Goal: Find contact information: Find contact information

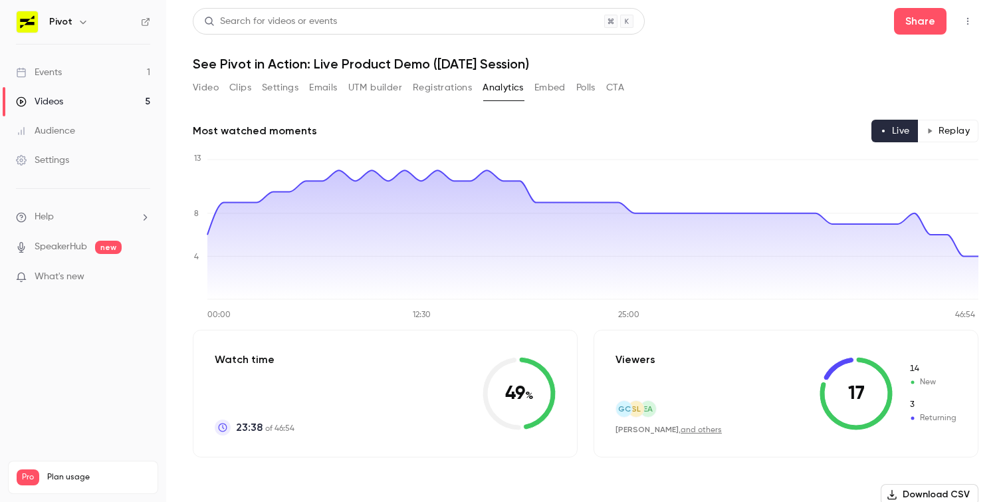
scroll to position [4441, 0]
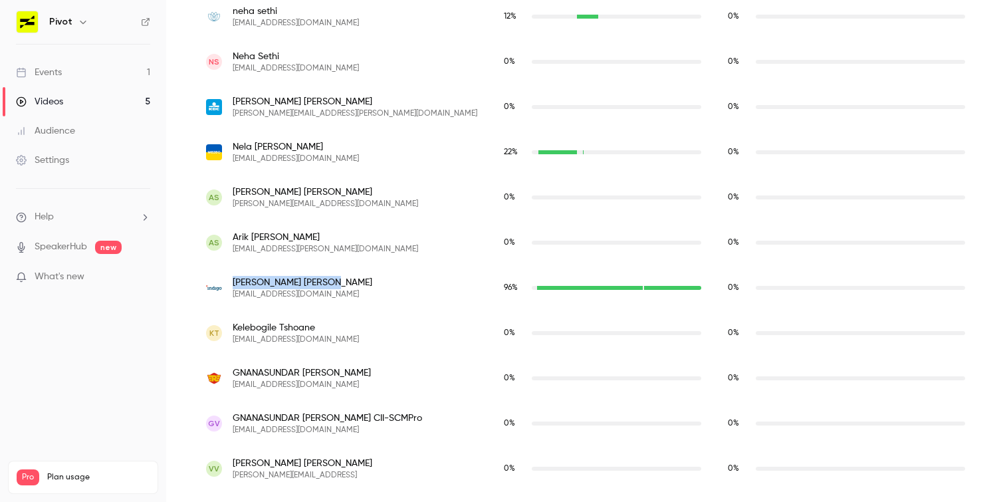
drag, startPoint x: 294, startPoint y: 282, endPoint x: 233, endPoint y: 282, distance: 60.5
click at [233, 282] on span "[PERSON_NAME]" at bounding box center [303, 282] width 140 height 13
copy span "[PERSON_NAME]"
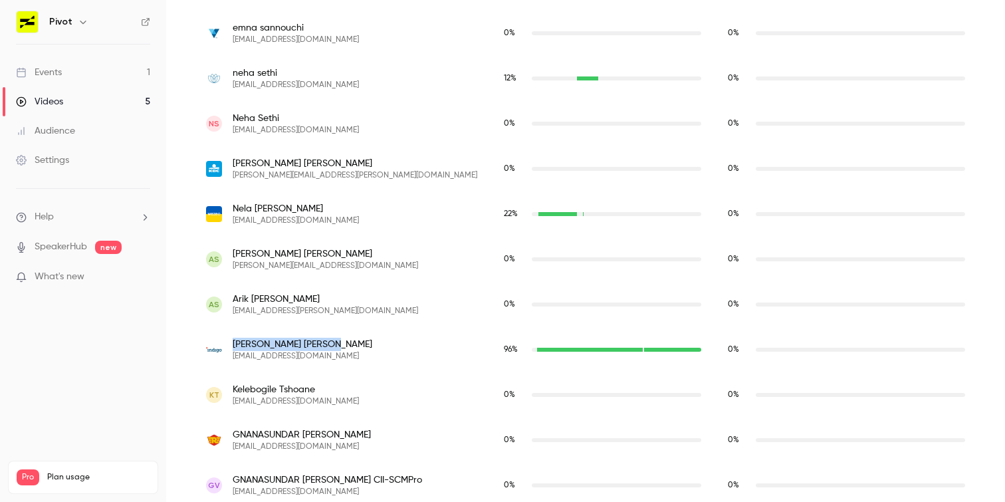
scroll to position [4378, 0]
drag, startPoint x: 312, startPoint y: 213, endPoint x: 234, endPoint y: 212, distance: 77.8
click at [234, 212] on span "[PERSON_NAME]" at bounding box center [296, 209] width 126 height 13
copy span "[PERSON_NAME]"
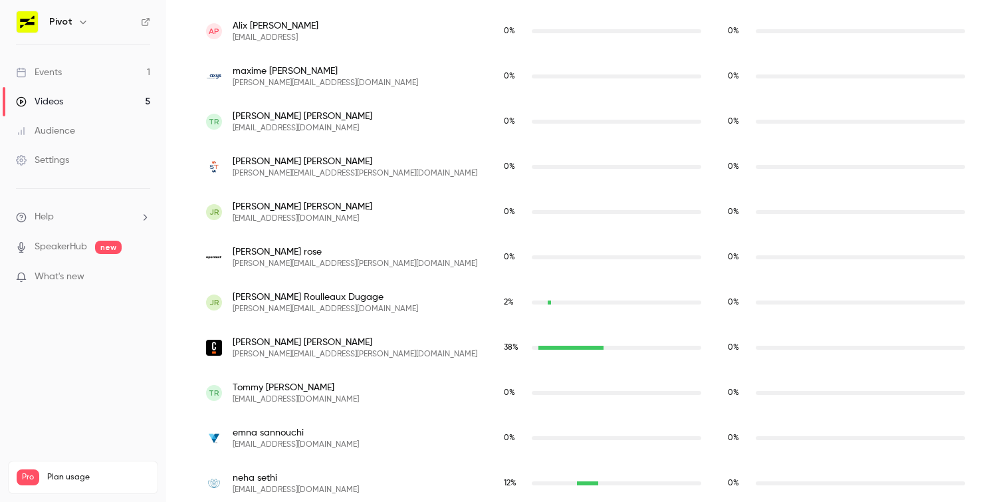
scroll to position [3973, 0]
drag, startPoint x: 285, startPoint y: 344, endPoint x: 224, endPoint y: 344, distance: 61.1
click at [224, 344] on div "[PERSON_NAME] [PERSON_NAME][EMAIL_ADDRESS][PERSON_NAME][DOMAIN_NAME]" at bounding box center [341, 349] width 271 height 24
copy div "[PERSON_NAME]"
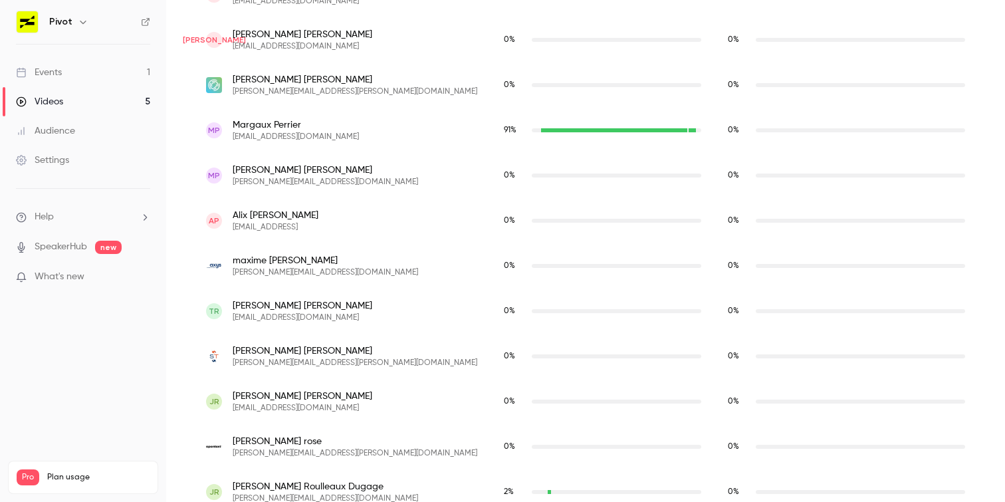
scroll to position [3779, 0]
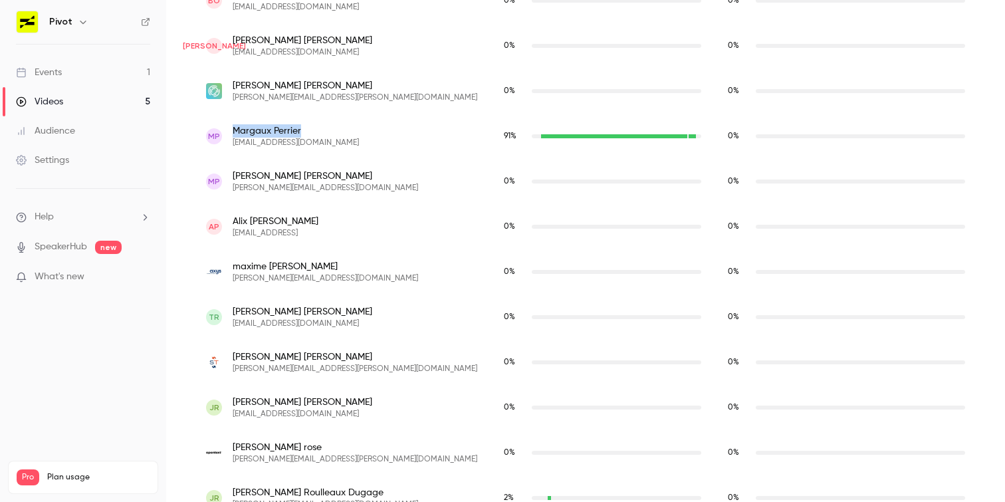
drag, startPoint x: 307, startPoint y: 136, endPoint x: 234, endPoint y: 136, distance: 73.1
click at [234, 136] on span "[PERSON_NAME]" at bounding box center [296, 130] width 126 height 13
copy span "[PERSON_NAME]"
click at [328, 149] on div "MP [PERSON_NAME] [EMAIL_ADDRESS][DOMAIN_NAME]" at bounding box center [342, 136] width 298 height 45
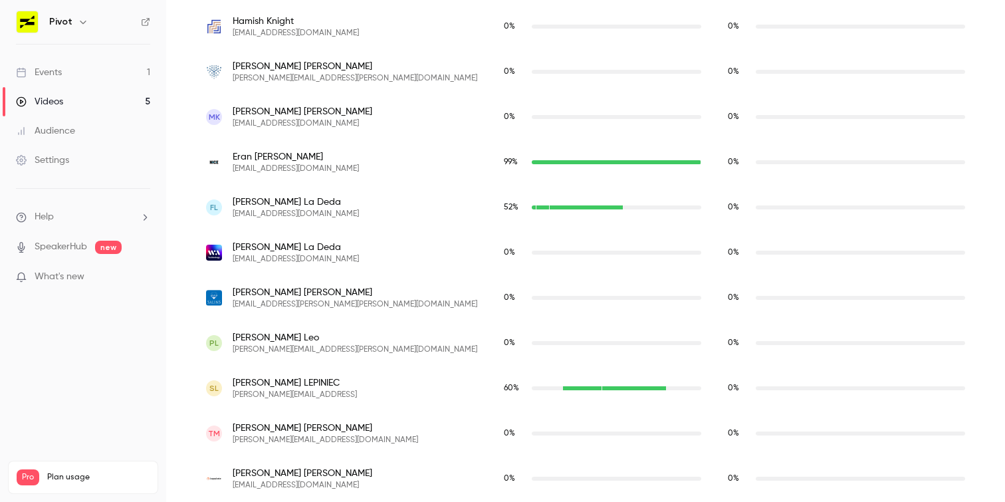
scroll to position [2757, 0]
drag, startPoint x: 318, startPoint y: 203, endPoint x: 233, endPoint y: 203, distance: 85.1
click at [233, 203] on span "[PERSON_NAME]" at bounding box center [296, 203] width 126 height 13
copy span "[PERSON_NAME]"
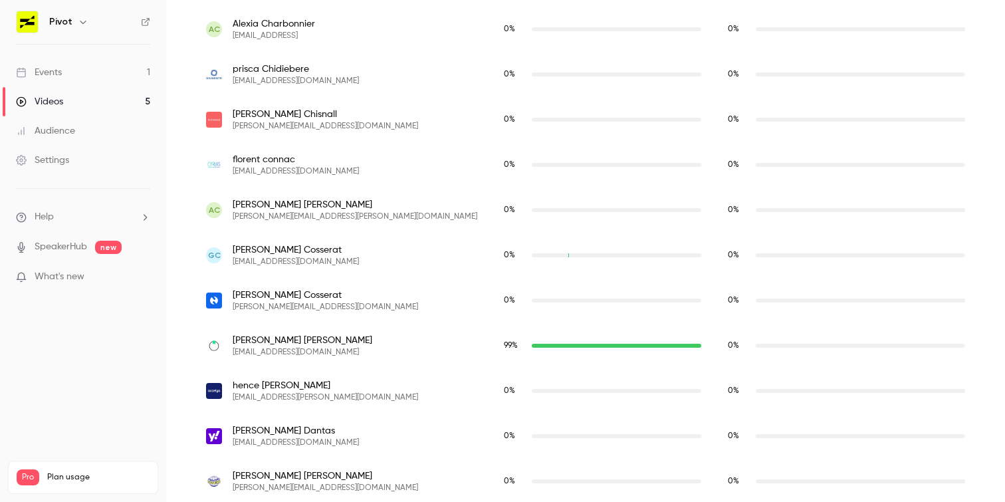
scroll to position [1671, 0]
drag, startPoint x: 306, startPoint y: 339, endPoint x: 229, endPoint y: 340, distance: 77.1
click at [229, 340] on div "[PERSON_NAME] [EMAIL_ADDRESS][DOMAIN_NAME]" at bounding box center [341, 346] width 271 height 24
copy span "[PERSON_NAME]"
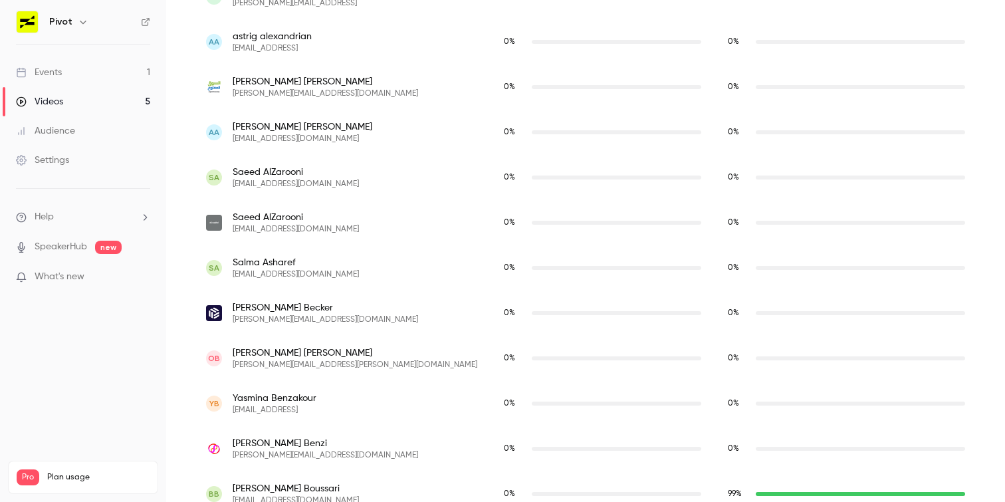
scroll to position [856, 0]
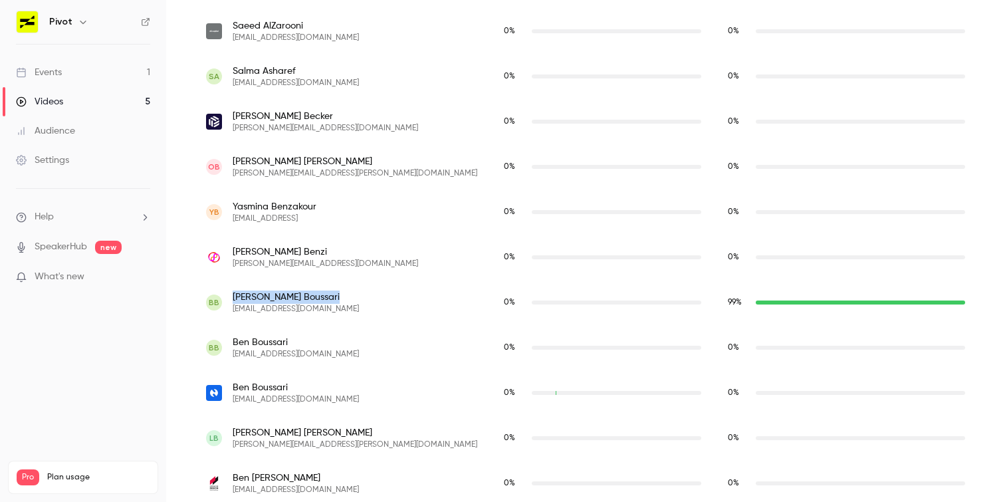
drag, startPoint x: 305, startPoint y: 295, endPoint x: 232, endPoint y: 295, distance: 73.1
click at [233, 295] on span "[PERSON_NAME]" at bounding box center [296, 296] width 126 height 13
copy span "[PERSON_NAME]"
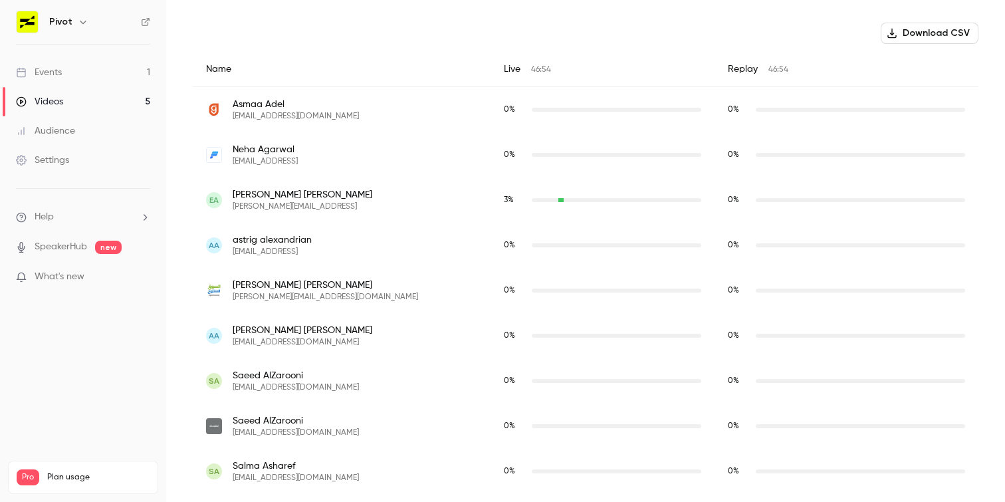
scroll to position [463, 0]
drag, startPoint x: 290, startPoint y: 100, endPoint x: 226, endPoint y: 100, distance: 64.5
click at [226, 100] on div "[PERSON_NAME] [EMAIL_ADDRESS][DOMAIN_NAME]" at bounding box center [341, 108] width 271 height 24
drag, startPoint x: 292, startPoint y: 102, endPoint x: 308, endPoint y: 100, distance: 16.7
click at [308, 100] on span "[PERSON_NAME]" at bounding box center [296, 102] width 126 height 13
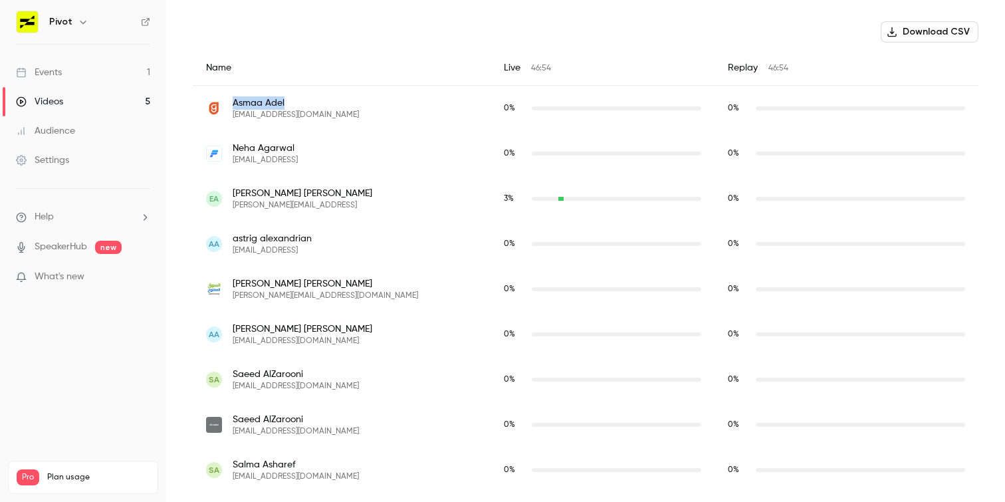
drag, startPoint x: 294, startPoint y: 100, endPoint x: 234, endPoint y: 102, distance: 60.5
click at [234, 102] on span "[PERSON_NAME]" at bounding box center [296, 102] width 126 height 13
copy span "[PERSON_NAME]"
